Goal: Check status: Check status

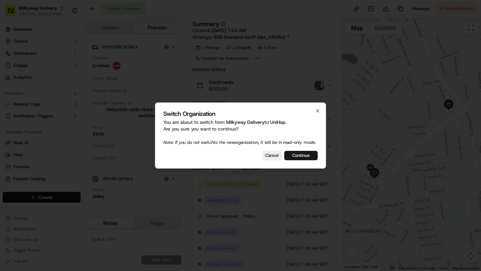
click at [310, 153] on div "Switch Organization You are about to switch from Milkyway Delivery to UniHop . …" at bounding box center [240, 136] width 171 height 66
click at [303, 155] on button "Continue" at bounding box center [300, 155] width 33 height 9
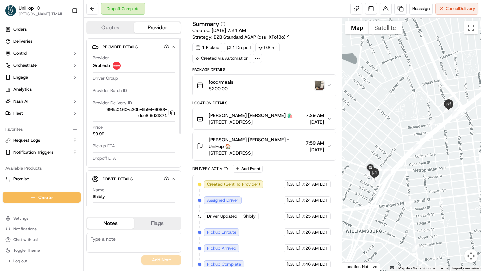
click at [116, 31] on button "Quotes" at bounding box center [110, 27] width 47 height 11
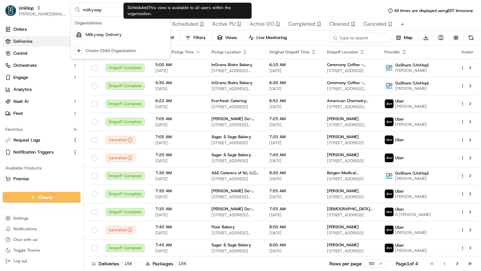
type input "milkyway"
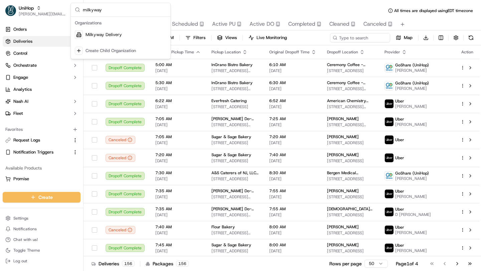
click at [139, 27] on div "Organizations" at bounding box center [120, 23] width 97 height 10
click at [137, 31] on div "Milkyway Delivery" at bounding box center [120, 34] width 97 height 13
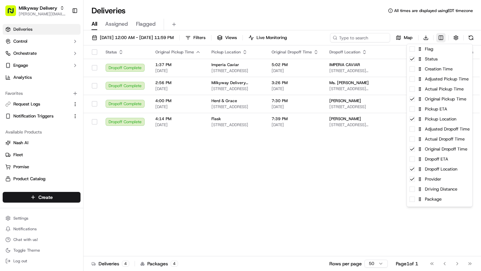
click at [444, 36] on html "Milkyway Delivery brittany@usenash.com Toggle Sidebar Deliveries Control Orches…" at bounding box center [240, 135] width 481 height 271
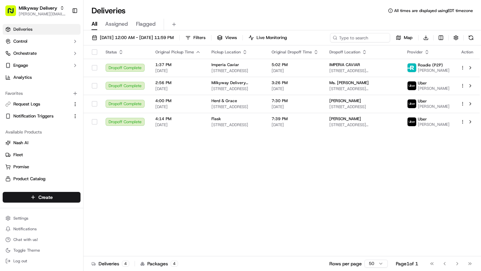
click at [227, 161] on html "Milkyway Delivery brittany@usenash.com Toggle Sidebar Deliveries Control Orches…" at bounding box center [240, 135] width 481 height 271
click at [112, 39] on span "09/16/2025 12:00 AM - 09/16/2025 11:59 PM" at bounding box center [137, 38] width 74 height 6
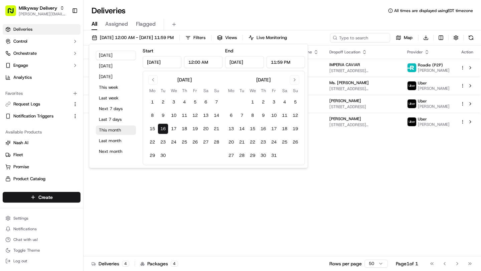
click at [112, 129] on button "This month" at bounding box center [116, 130] width 40 height 9
type input "Sep 1, 2025"
type input "Sep 30, 2025"
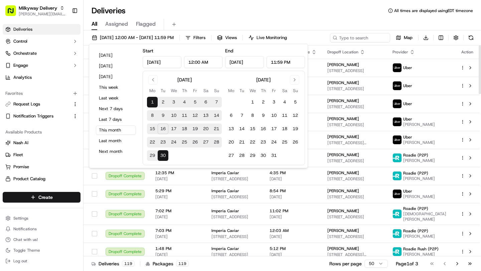
click at [388, 14] on div "Deliveries All times are displayed using EDT timezone" at bounding box center [281, 10] width 397 height 11
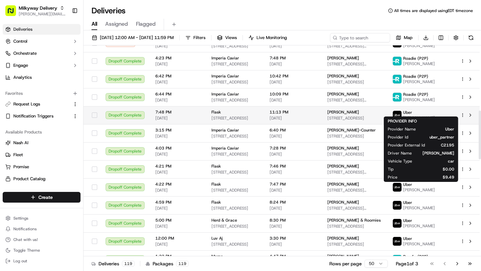
scroll to position [283, 0]
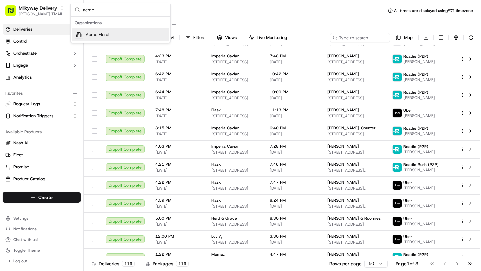
type input "acme"
click at [132, 41] on div "Acme Floral" at bounding box center [120, 34] width 97 height 13
